Goal: Communication & Community: Connect with others

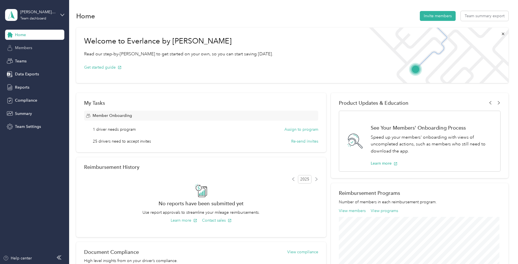
click at [24, 45] on span "Members" at bounding box center [23, 48] width 17 height 6
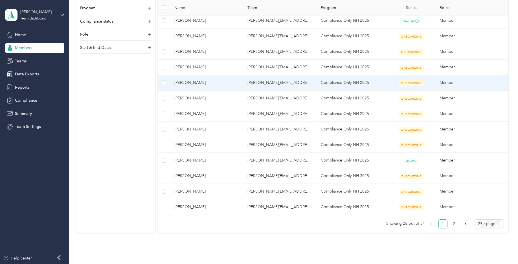
scroll to position [296, 0]
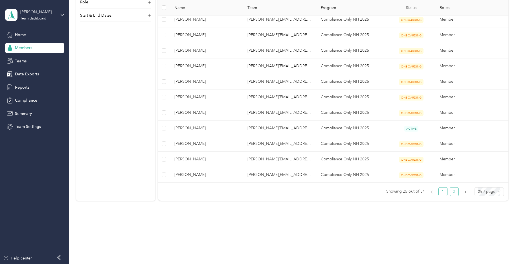
click at [450, 190] on link "2" at bounding box center [454, 191] width 8 height 8
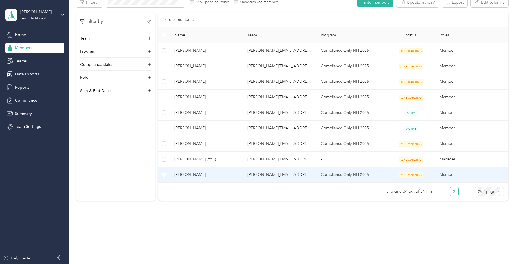
click at [194, 174] on span "[PERSON_NAME]" at bounding box center [206, 175] width 64 height 6
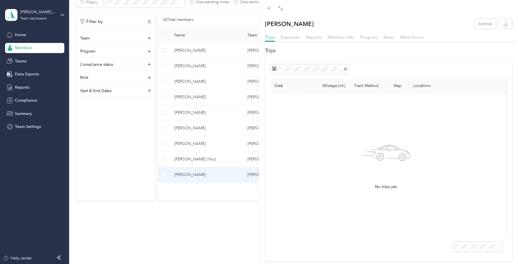
click at [16, 60] on div "[PERSON_NAME] Archive Trips Expenses Reports Member info Program Rates Work hou…" at bounding box center [259, 132] width 518 height 264
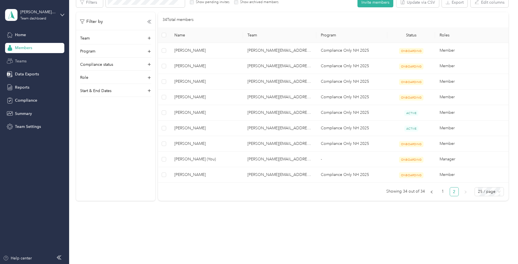
click at [14, 61] on div "Teams" at bounding box center [34, 61] width 59 height 10
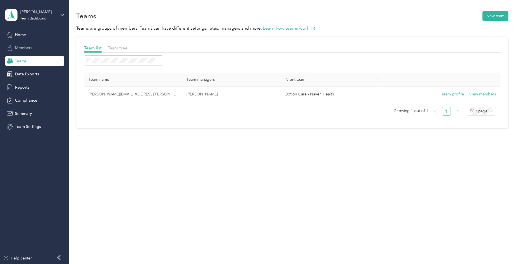
click at [23, 50] on span "Members" at bounding box center [23, 48] width 17 height 6
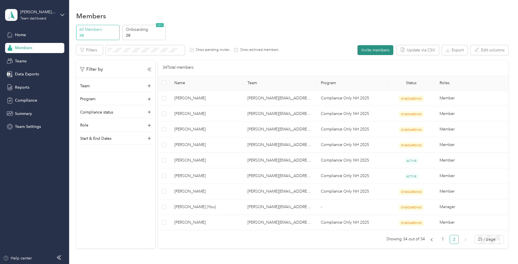
click at [383, 49] on button "Invite members" at bounding box center [376, 50] width 36 height 10
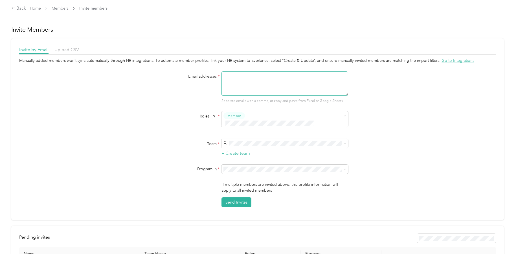
click at [243, 77] on textarea at bounding box center [285, 83] width 127 height 24
click at [241, 145] on span "[PERSON_NAME][EMAIL_ADDRESS][PERSON_NAME][DOMAIN_NAME]" at bounding box center [273, 147] width 97 height 11
click at [234, 79] on textarea at bounding box center [285, 83] width 127 height 24
type textarea "[PERSON_NAME]"
click at [18, 8] on div "Back" at bounding box center [18, 8] width 15 height 7
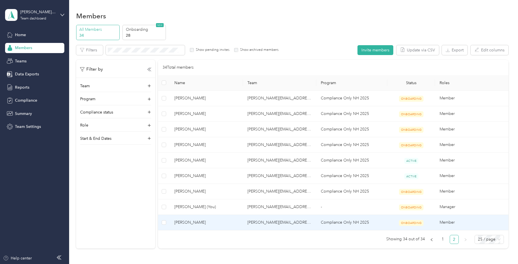
click at [197, 222] on span "[PERSON_NAME]" at bounding box center [206, 222] width 64 height 6
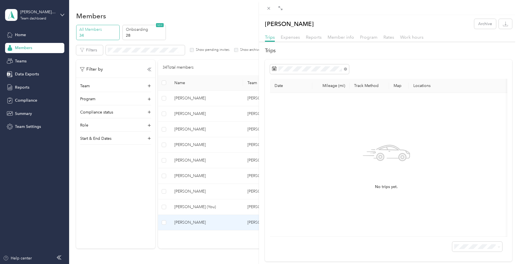
click at [196, 24] on div "[PERSON_NAME] Archive Trips Expenses Reports Member info Program Rates Work hou…" at bounding box center [259, 132] width 518 height 264
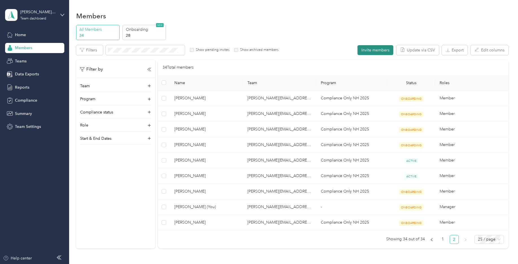
click at [384, 48] on button "Invite members" at bounding box center [376, 50] width 36 height 10
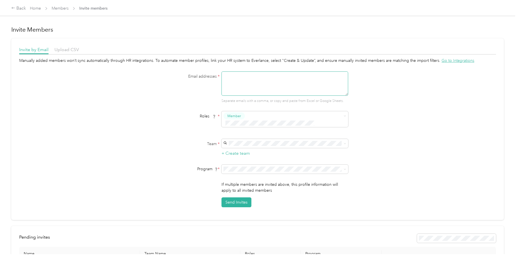
click at [246, 84] on textarea at bounding box center [285, 83] width 127 height 24
paste textarea "[PERSON_NAME][EMAIL_ADDRESS][DOMAIN_NAME]"
type textarea "[PERSON_NAME][EMAIL_ADDRESS][DOMAIN_NAME]"
click at [235, 146] on span "[PERSON_NAME][EMAIL_ADDRESS][PERSON_NAME][DOMAIN_NAME]" at bounding box center [273, 149] width 97 height 11
click at [239, 181] on span "Standard Rate CPM Program (CPM)" at bounding box center [256, 182] width 63 height 5
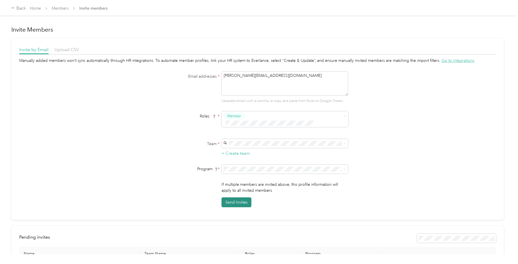
click at [245, 197] on button "Send Invites" at bounding box center [237, 202] width 30 height 10
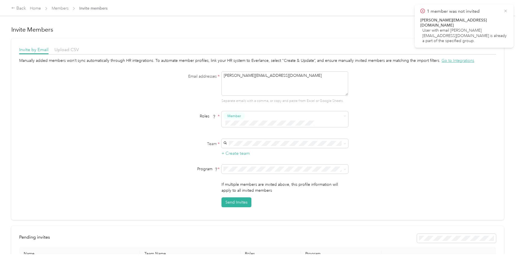
click at [507, 10] on icon at bounding box center [506, 11] width 3 height 3
